Goal: Task Accomplishment & Management: Use online tool/utility

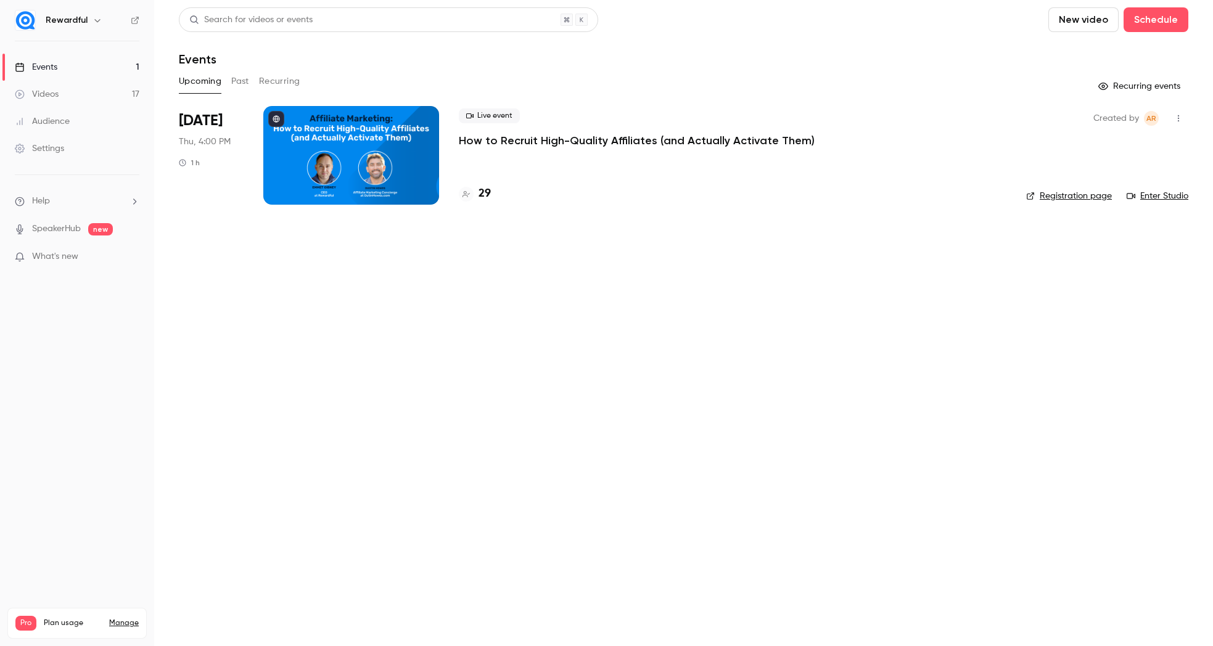
click at [483, 195] on h4 "29" at bounding box center [484, 194] width 12 height 17
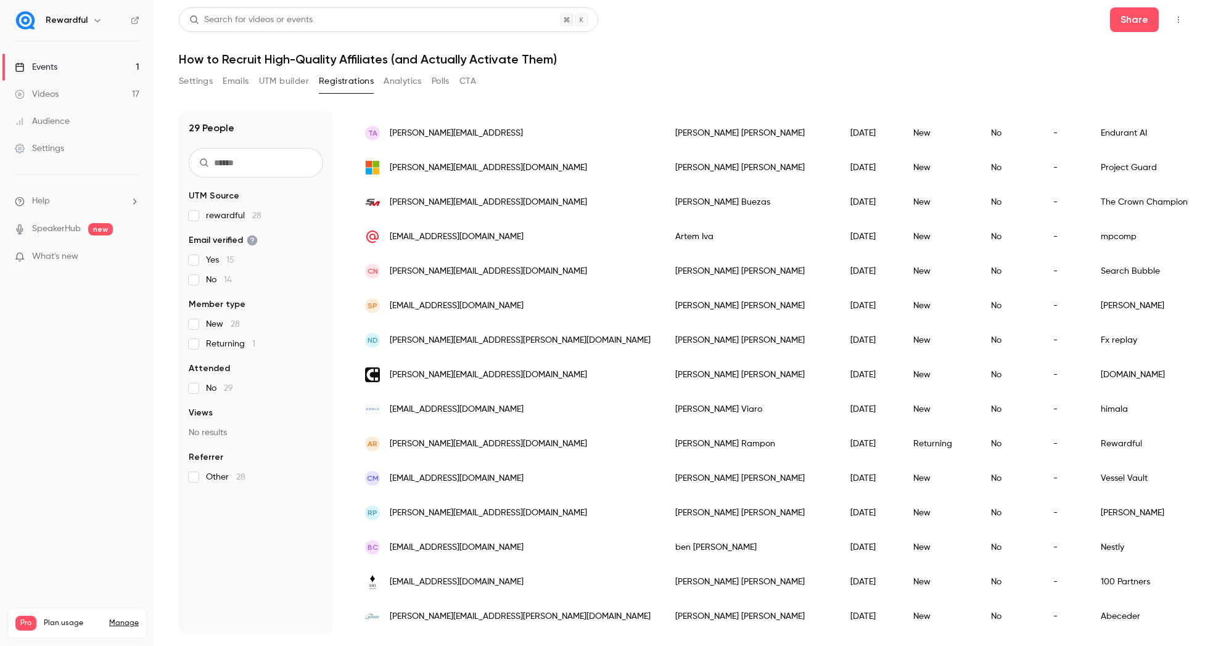
click at [297, 81] on button "UTM builder" at bounding box center [284, 82] width 50 height 20
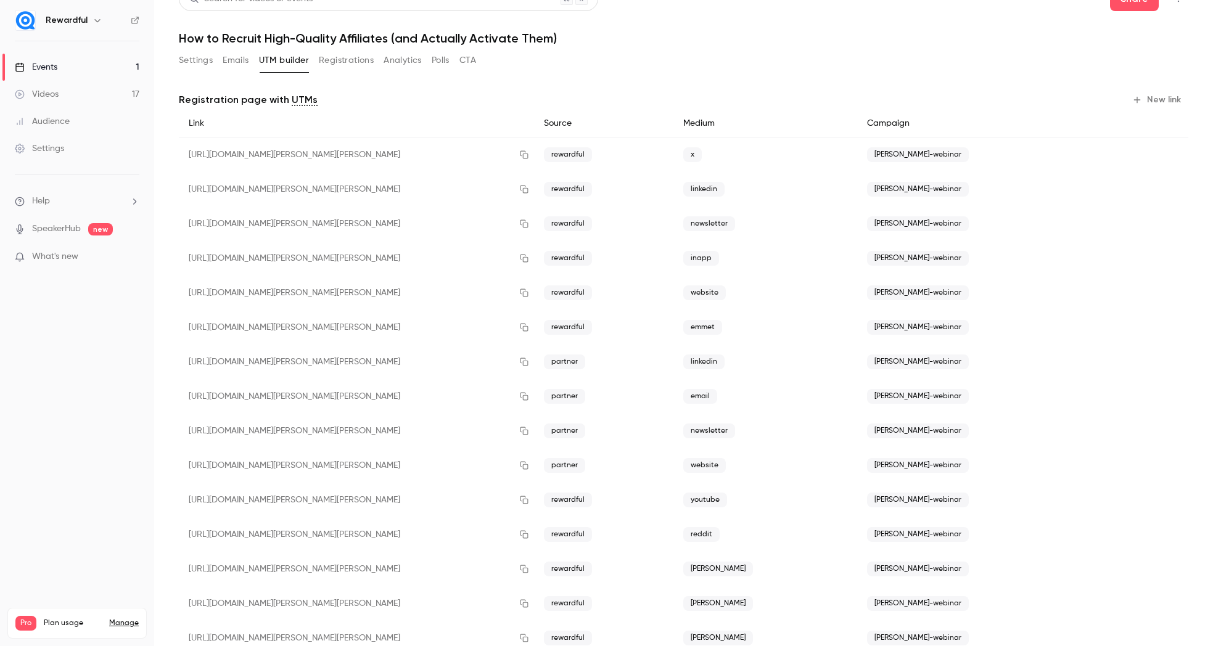
scroll to position [57, 0]
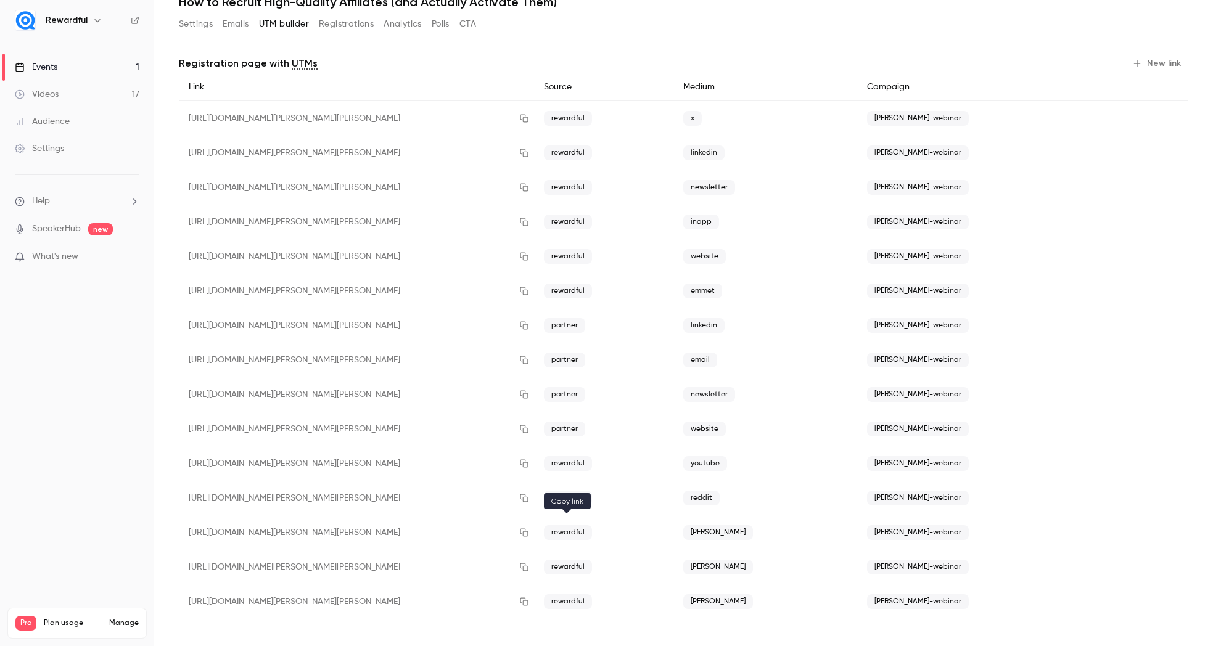
click at [529, 533] on icon "button" at bounding box center [524, 532] width 10 height 9
click at [128, 67] on link "Events 1" at bounding box center [77, 67] width 154 height 27
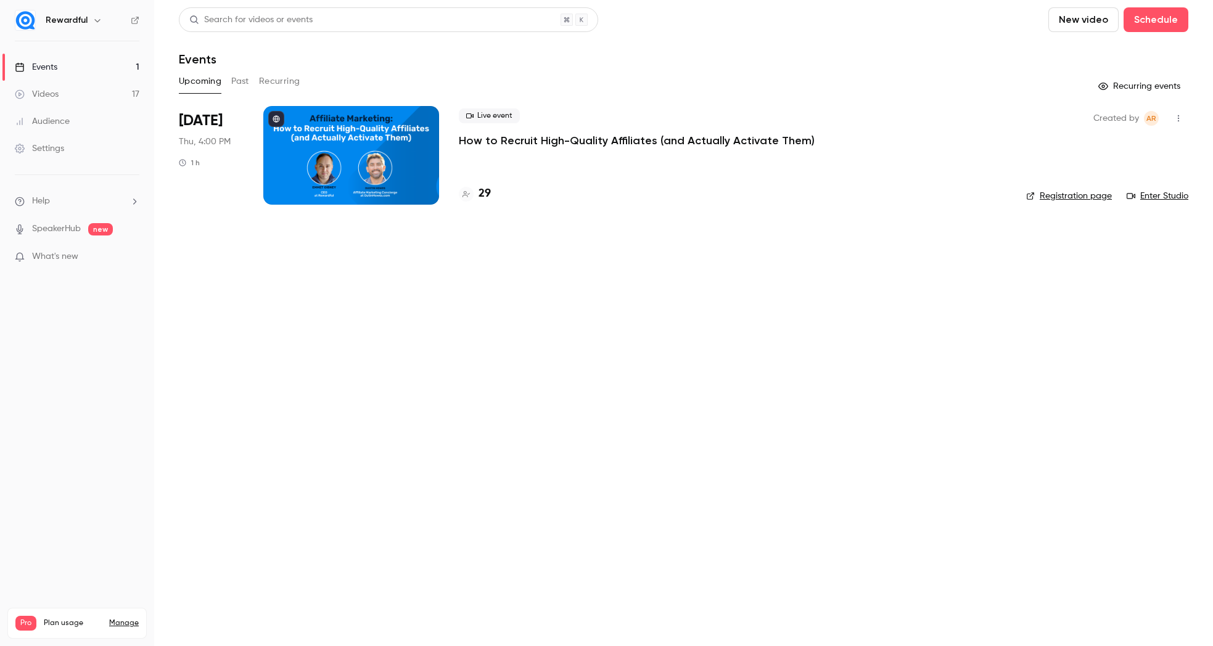
click at [1048, 190] on link "Registration page" at bounding box center [1069, 196] width 86 height 12
click at [1104, 198] on link "Registration page" at bounding box center [1069, 196] width 86 height 12
click at [121, 70] on link "Events 1" at bounding box center [77, 67] width 154 height 27
click at [110, 68] on link "Events 1" at bounding box center [77, 67] width 154 height 27
drag, startPoint x: 581, startPoint y: 251, endPoint x: 558, endPoint y: 224, distance: 35.4
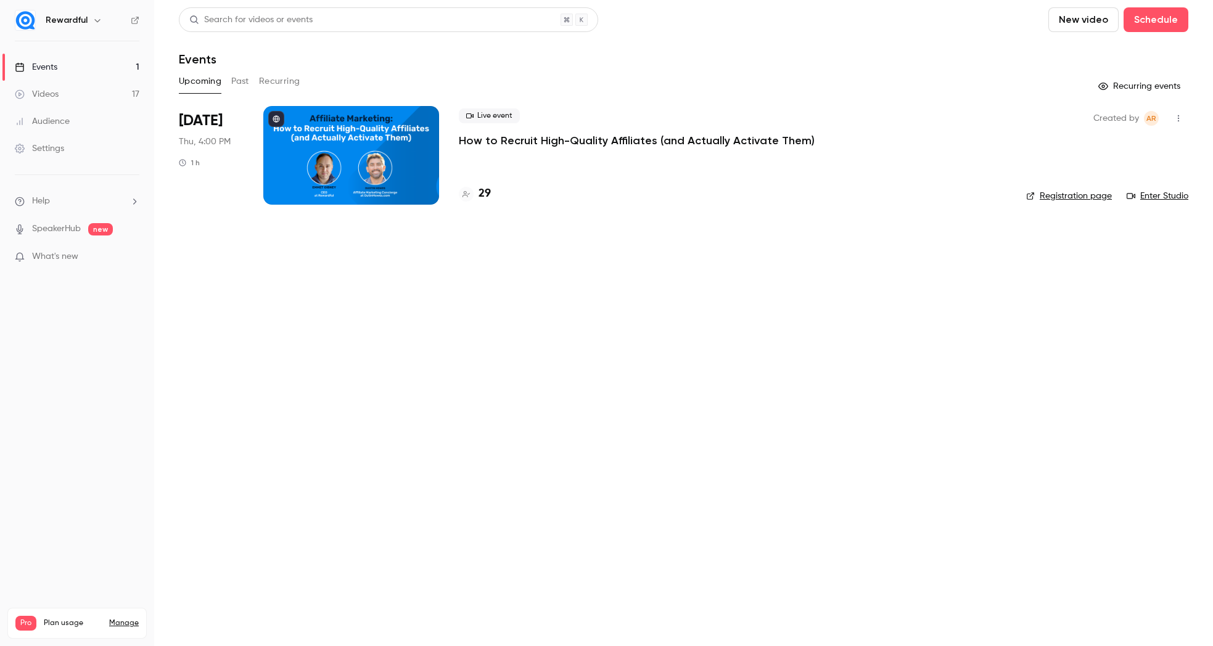
click at [581, 251] on main "Search for videos or events New video Schedule Events Upcoming Past Recurring R…" at bounding box center [683, 323] width 1058 height 646
click at [480, 190] on h4 "29" at bounding box center [484, 194] width 12 height 17
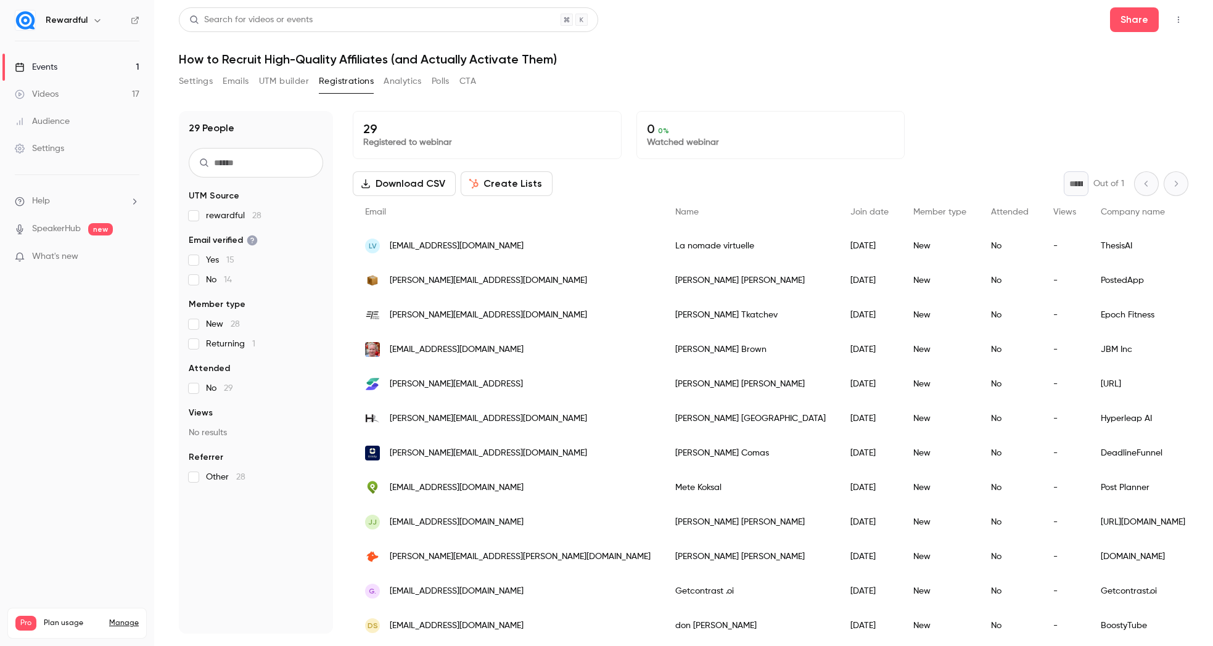
click at [285, 82] on button "UTM builder" at bounding box center [284, 82] width 50 height 20
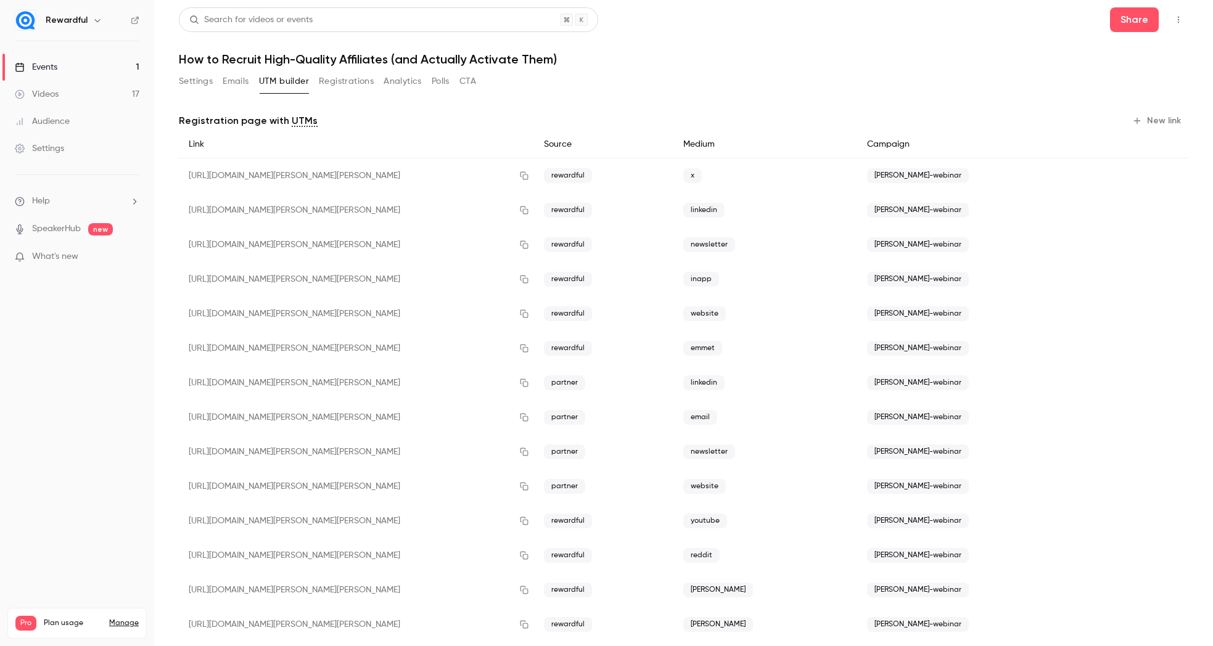
scroll to position [57, 0]
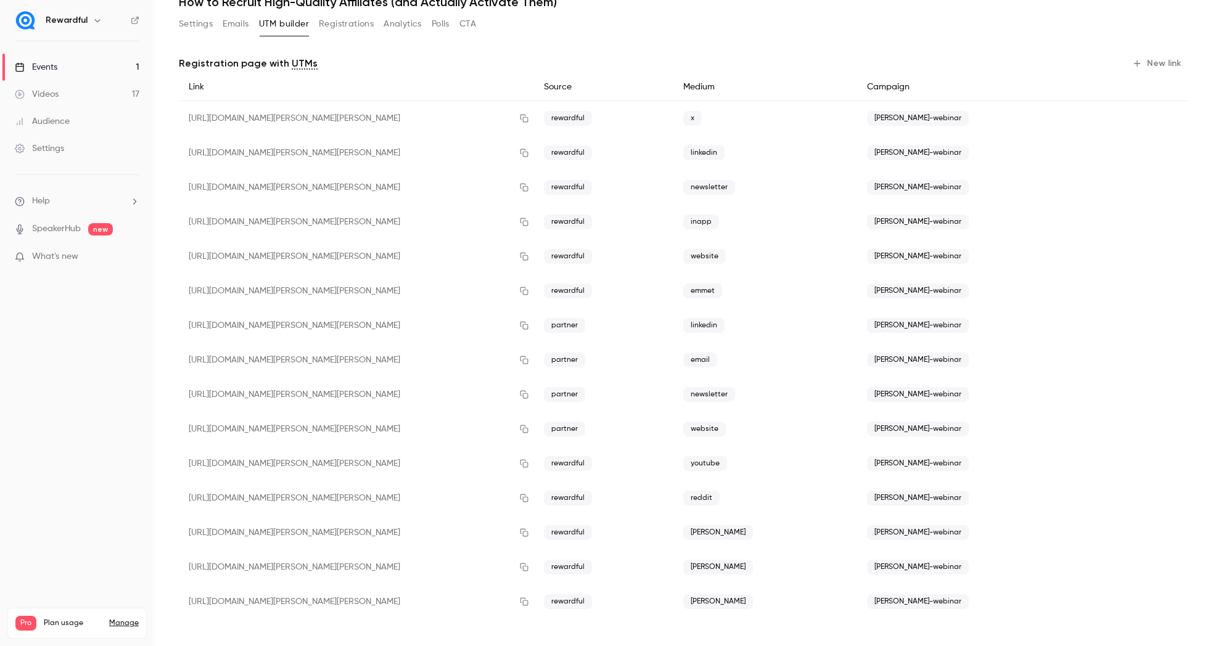
click at [932, 600] on span "[PERSON_NAME]-webinar" at bounding box center [918, 601] width 102 height 15
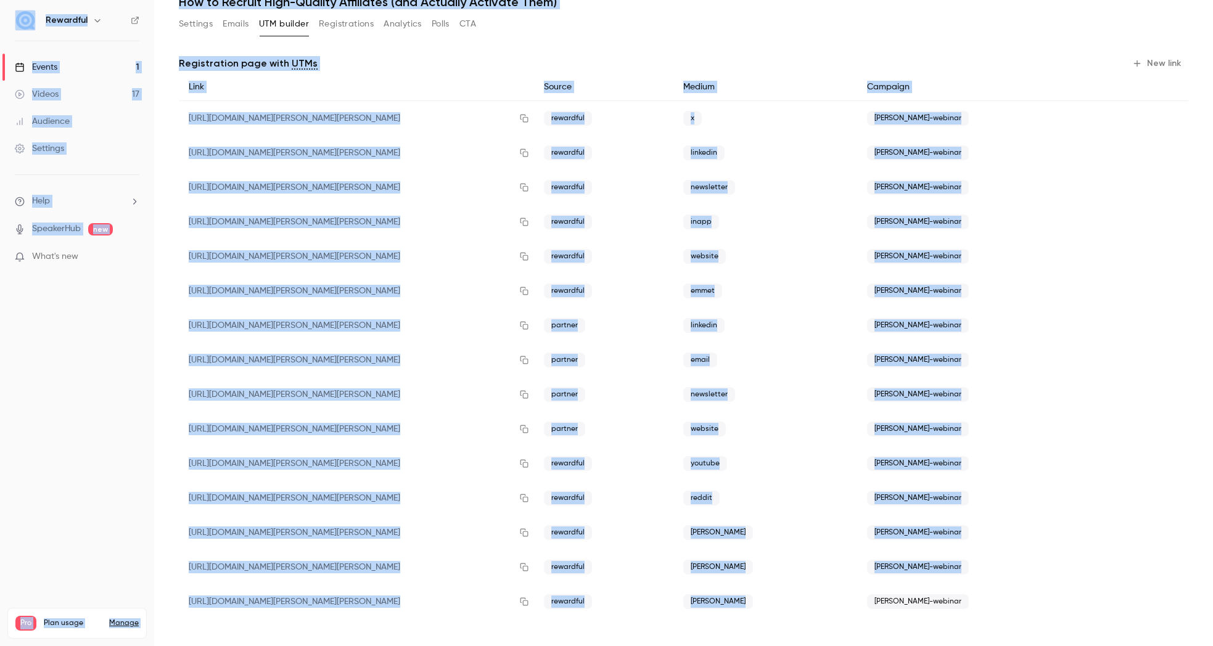
click at [932, 600] on span "[PERSON_NAME]-webinar" at bounding box center [918, 601] width 102 height 15
copy span "webinar"
click at [1134, 68] on button "New link" at bounding box center [1157, 64] width 61 height 20
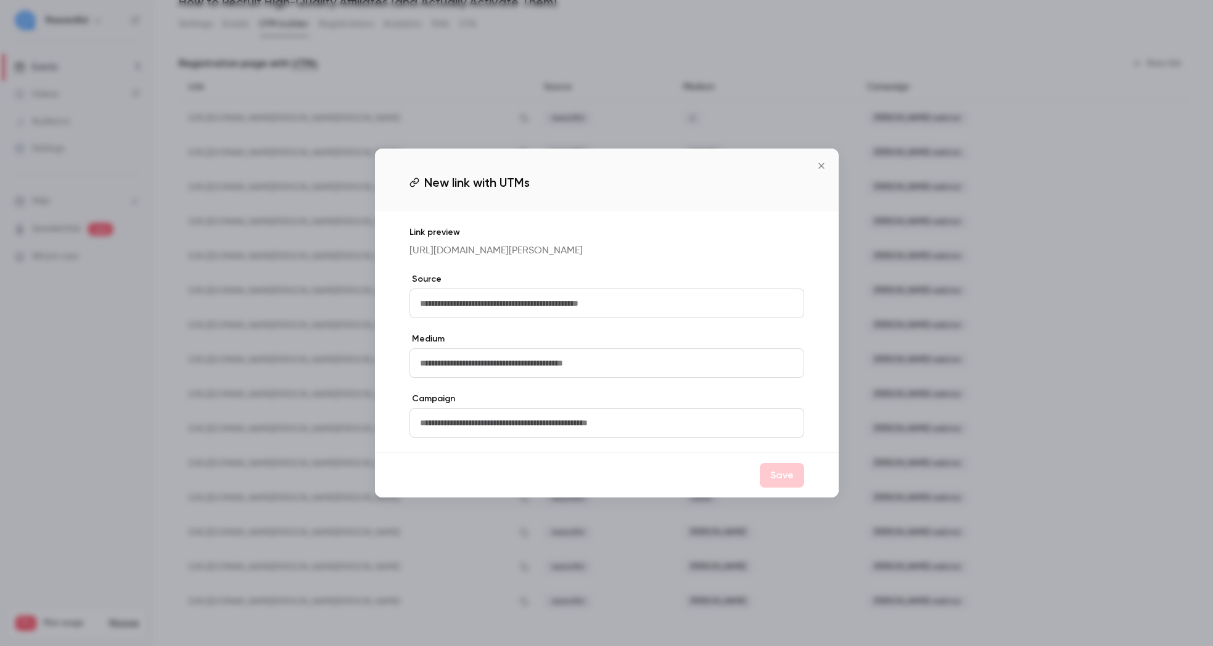
click at [568, 421] on input "text" at bounding box center [606, 423] width 395 height 30
paste input "**********"
type input "**********"
click at [512, 377] on input "text" at bounding box center [606, 363] width 395 height 30
type input "****"
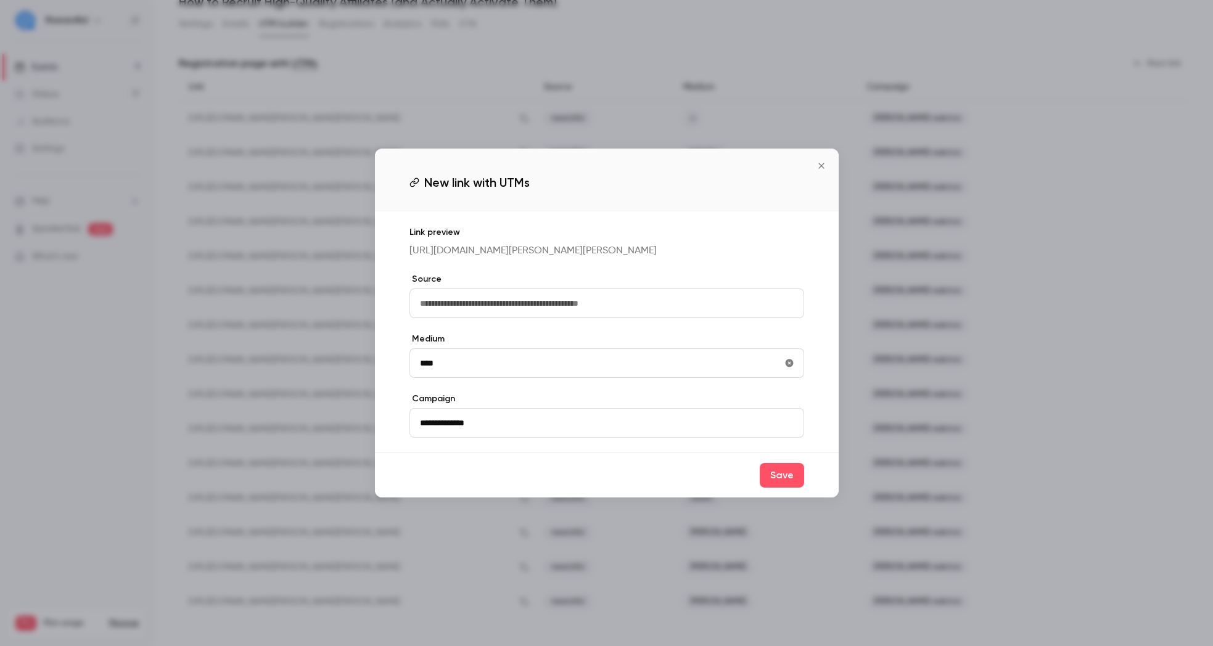
click at [506, 313] on input "text" at bounding box center [606, 303] width 395 height 30
type input "*********"
click at [512, 369] on input "****" at bounding box center [606, 363] width 395 height 30
click at [792, 480] on button "Save" at bounding box center [781, 475] width 44 height 25
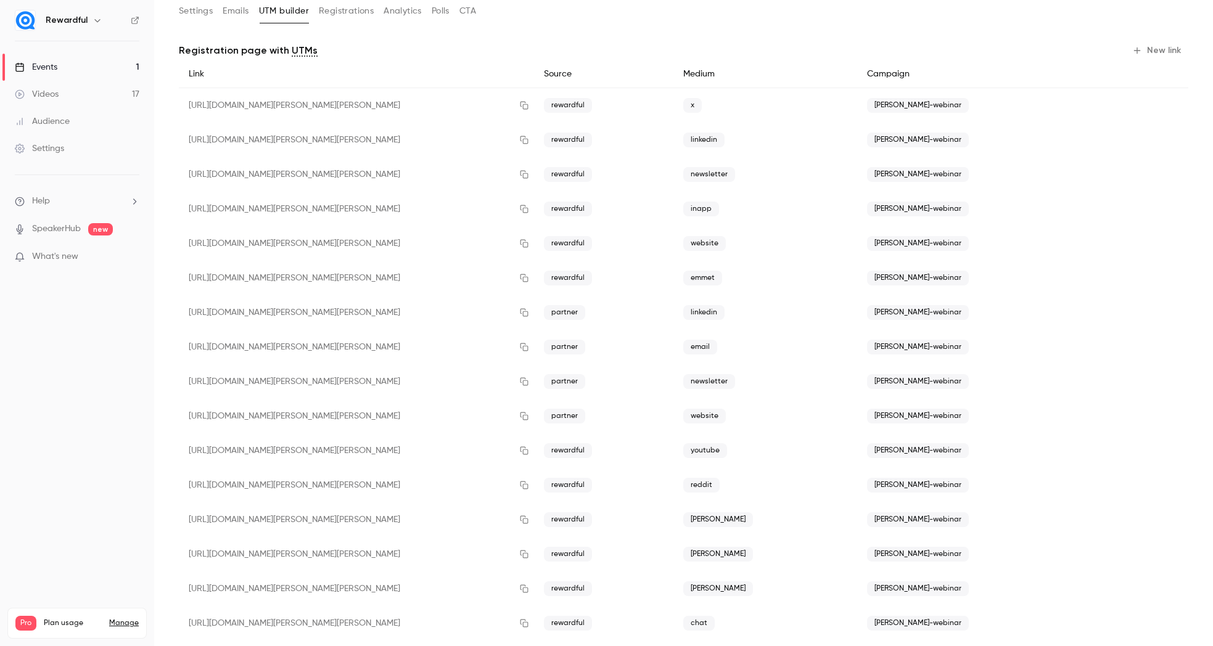
scroll to position [92, 0]
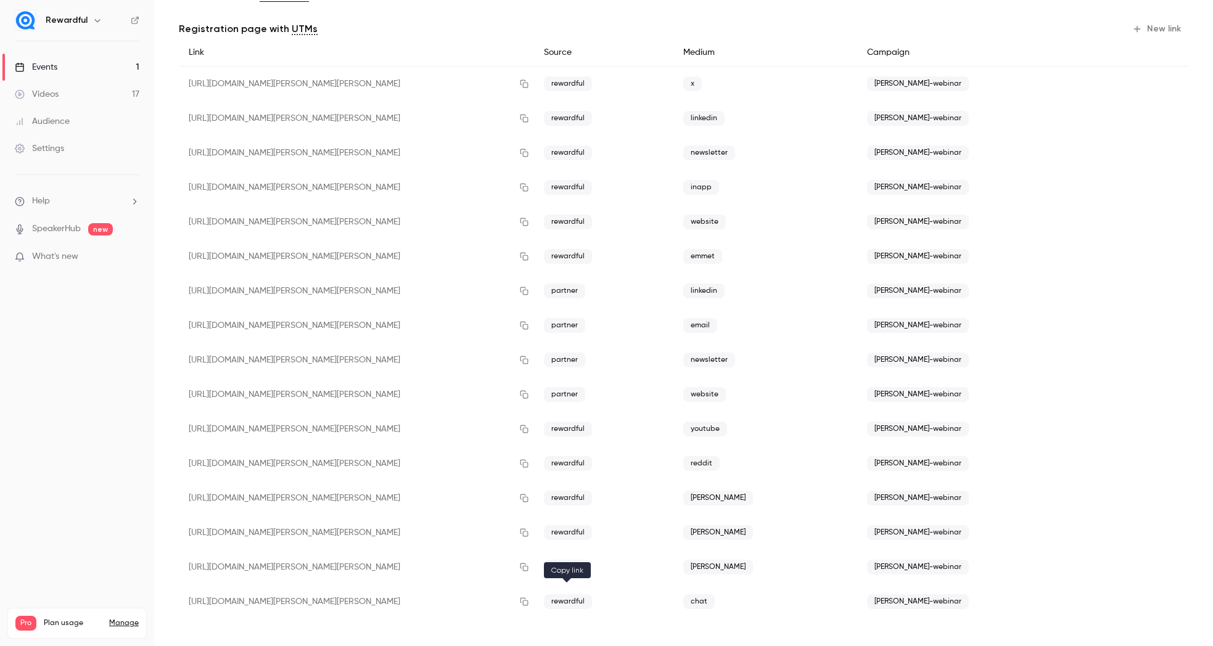
click at [529, 605] on icon "button" at bounding box center [524, 601] width 10 height 9
click at [77, 63] on link "Events 1" at bounding box center [77, 67] width 154 height 27
